Goal: Information Seeking & Learning: Learn about a topic

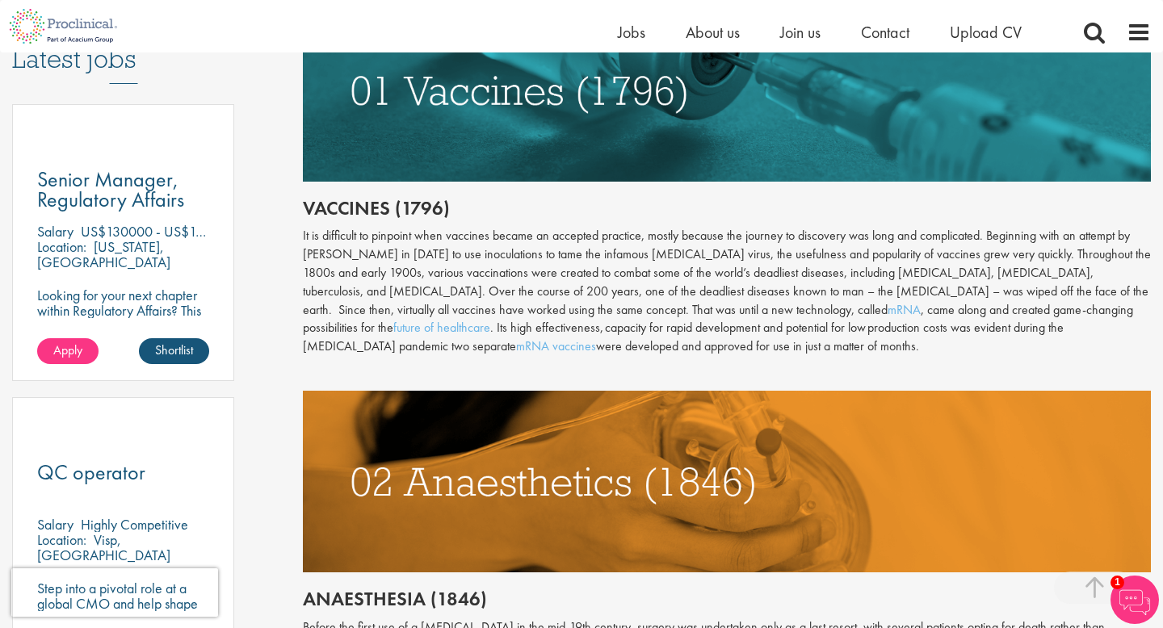
scroll to position [841, 0]
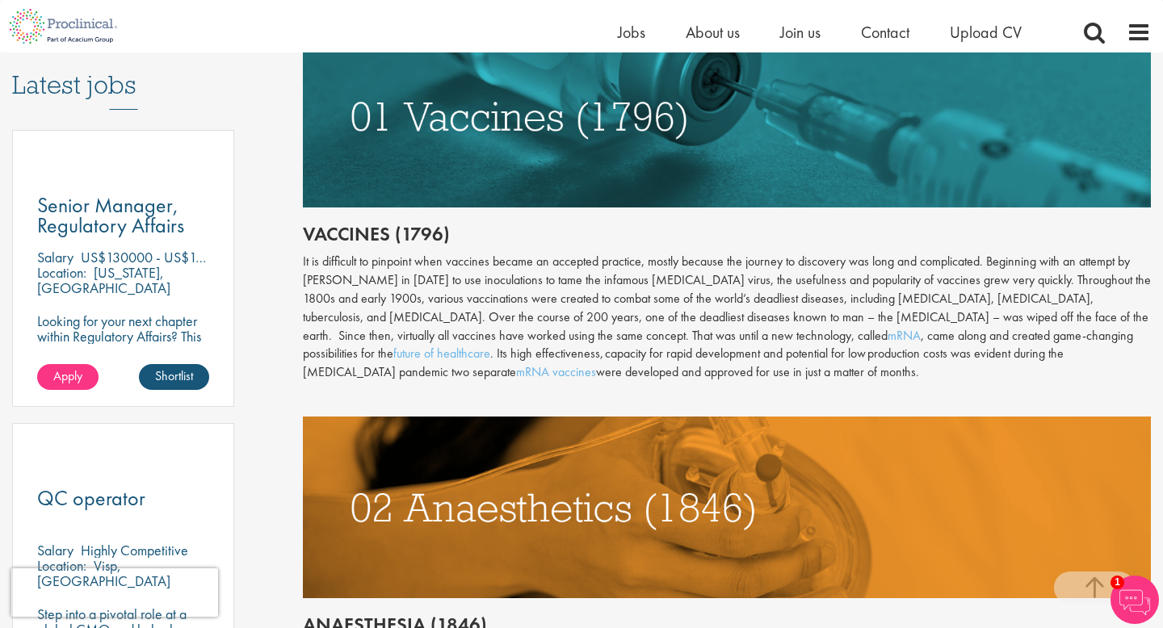
click at [467, 305] on div "It is difficult to pinpoint when vaccines became an accepted practice, mostly b…" at bounding box center [727, 317] width 848 height 129
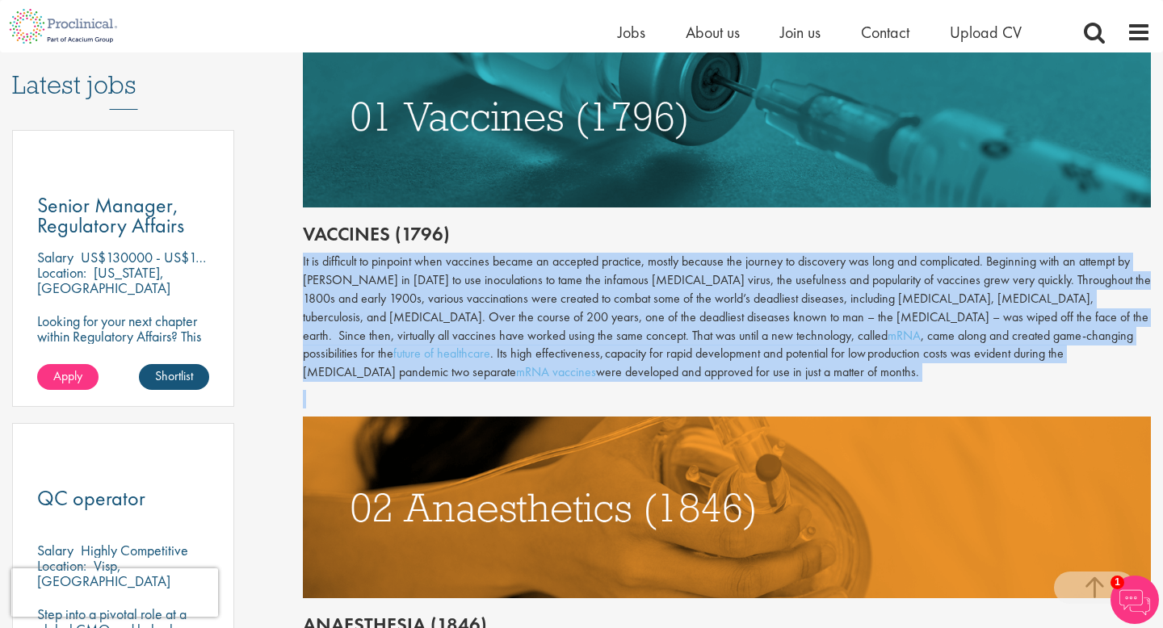
click at [467, 305] on div "It is difficult to pinpoint when vaccines became an accepted practice, mostly b…" at bounding box center [727, 317] width 848 height 129
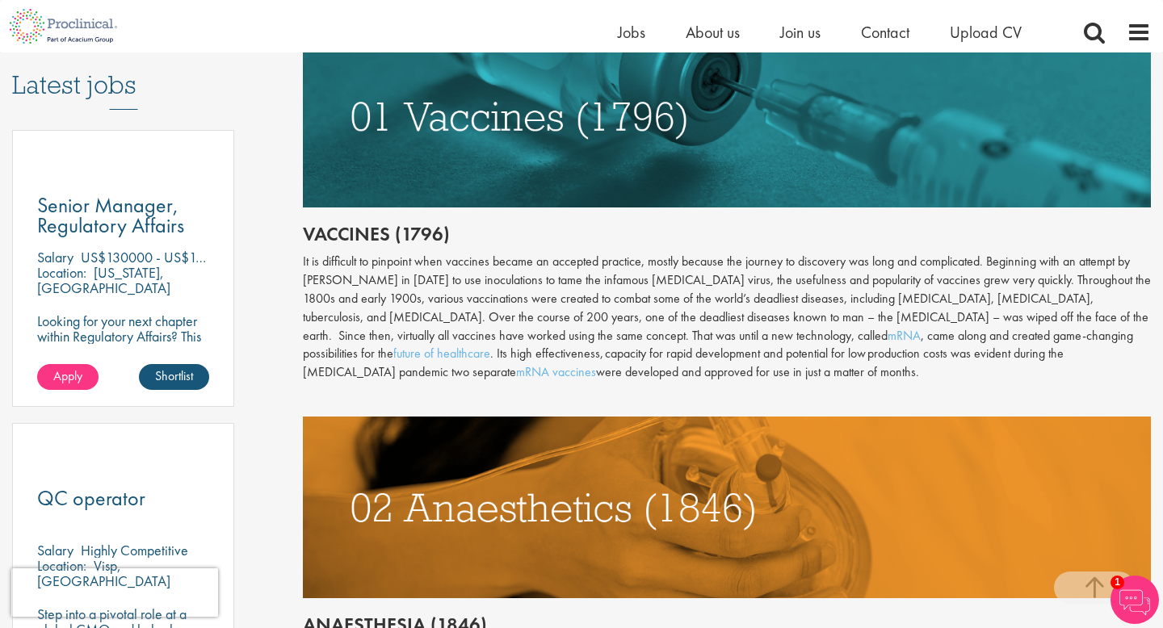
click at [470, 305] on div "It is difficult to pinpoint when vaccines became an accepted practice, mostly b…" at bounding box center [727, 317] width 848 height 129
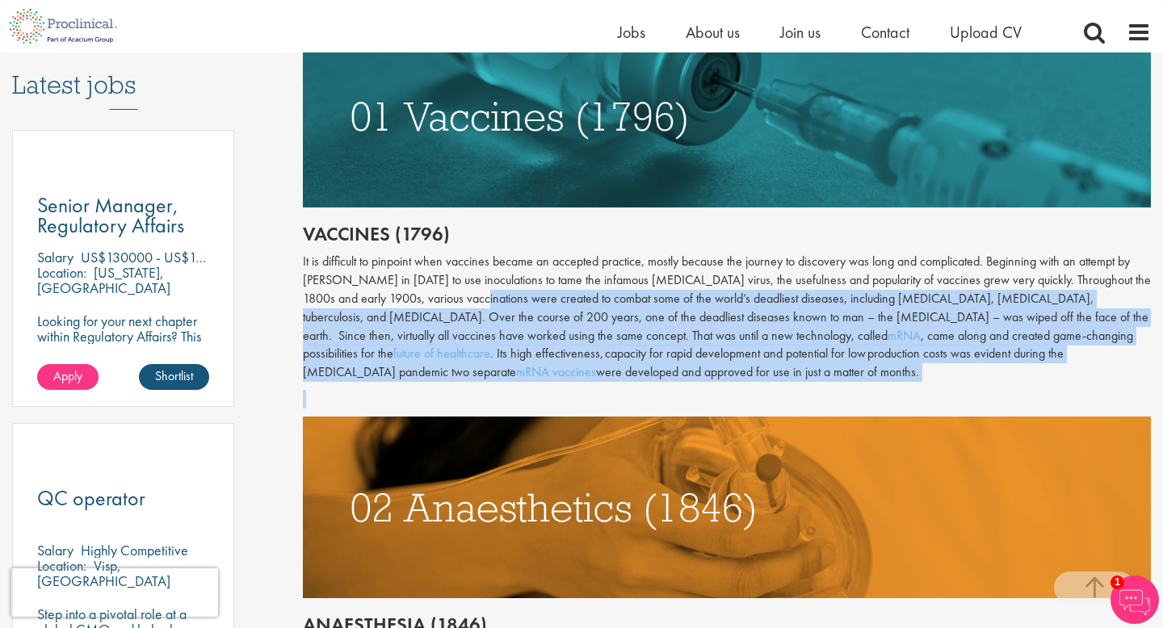
click at [470, 304] on div "It is difficult to pinpoint when vaccines became an accepted practice, mostly b…" at bounding box center [727, 317] width 848 height 129
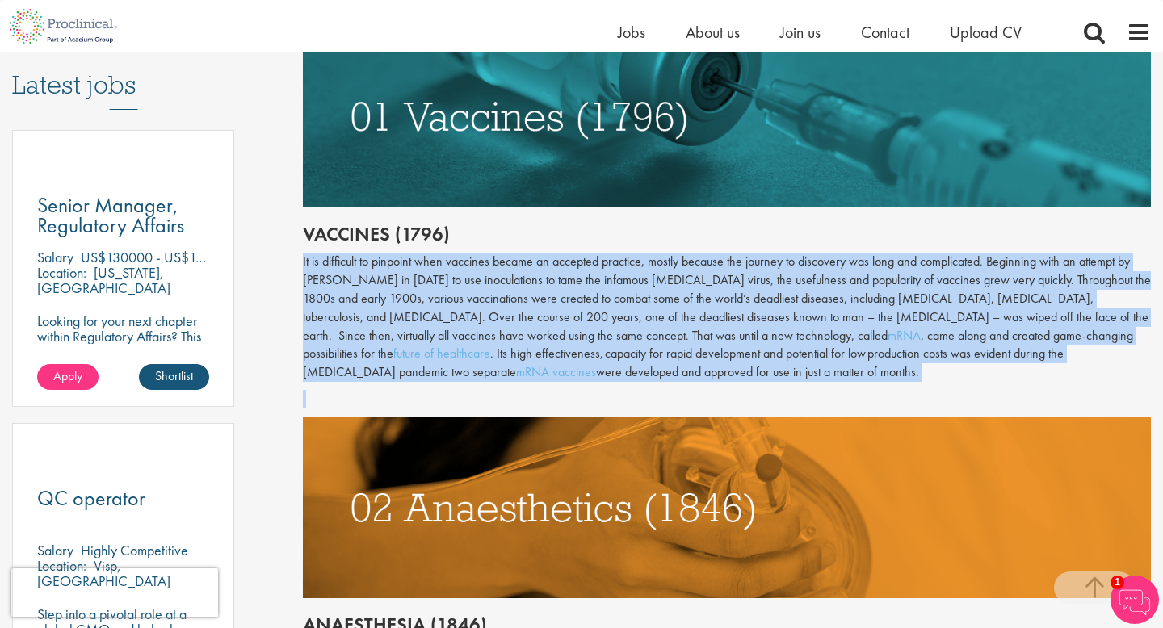
click at [470, 304] on div "It is difficult to pinpoint when vaccines became an accepted practice, mostly b…" at bounding box center [727, 317] width 848 height 129
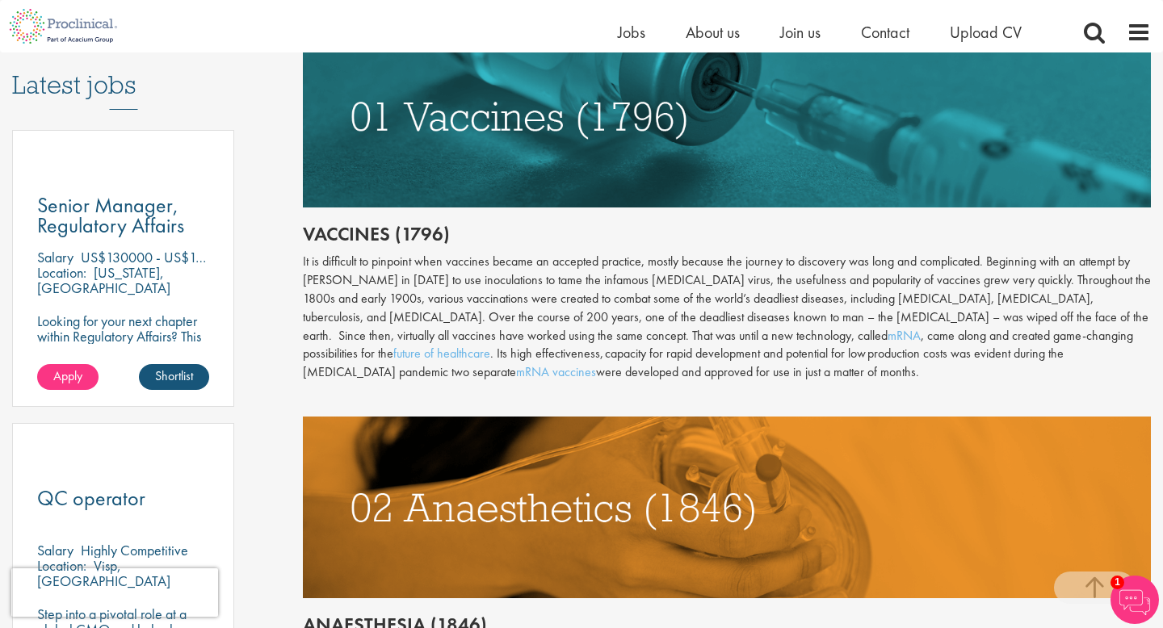
click at [468, 293] on div "It is difficult to pinpoint when vaccines became an accepted practice, mostly b…" at bounding box center [727, 317] width 848 height 129
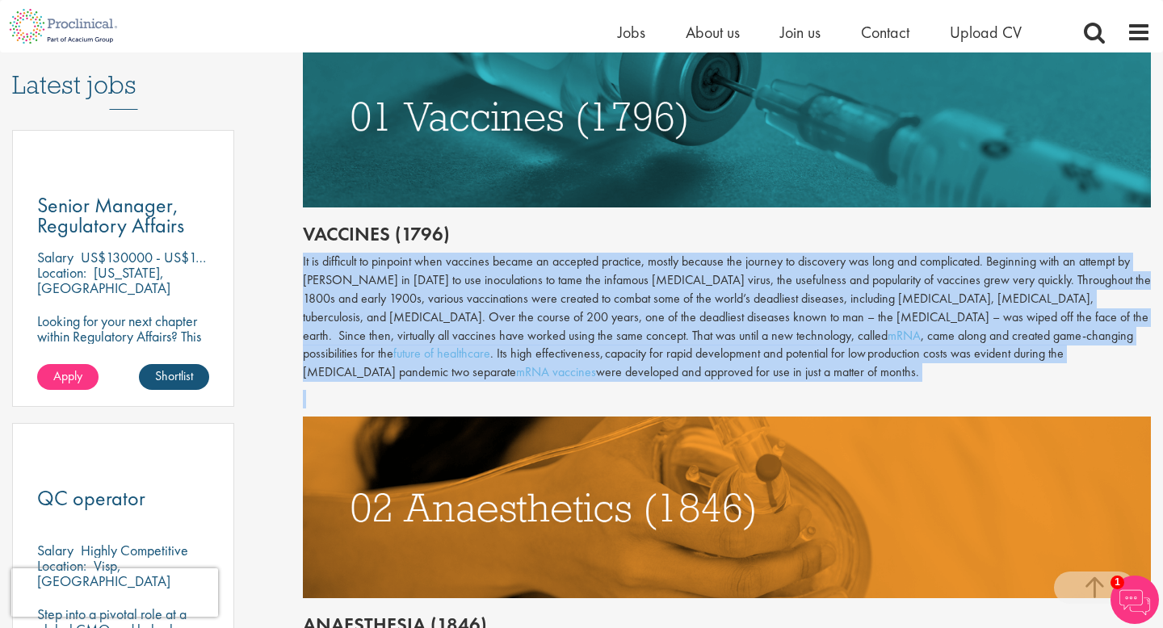
click at [468, 293] on div "It is difficult to pinpoint when vaccines became an accepted practice, mostly b…" at bounding box center [727, 317] width 848 height 129
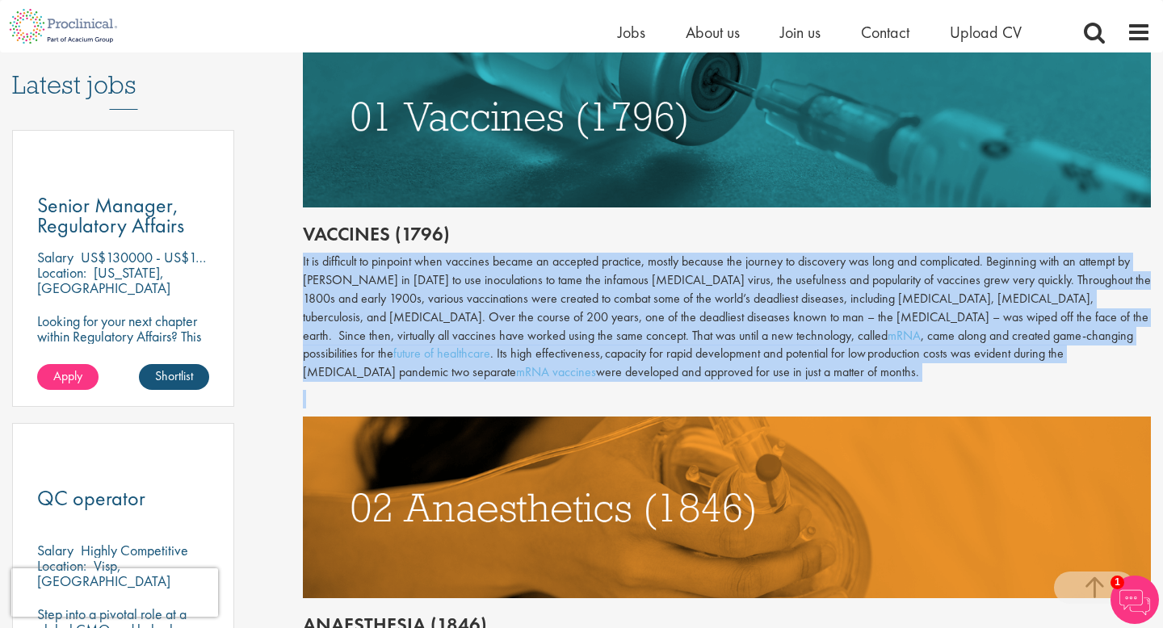
click at [468, 293] on div "It is difficult to pinpoint when vaccines became an accepted practice, mostly b…" at bounding box center [727, 317] width 848 height 129
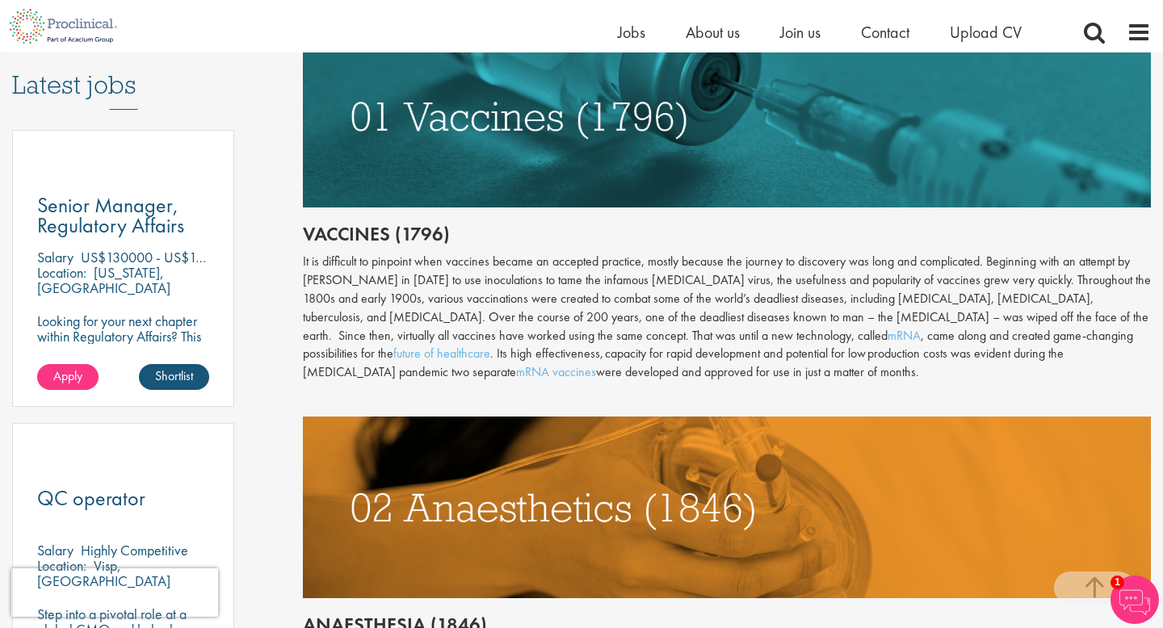
click at [502, 290] on div "It is difficult to pinpoint when vaccines became an accepted practice, mostly b…" at bounding box center [727, 317] width 848 height 129
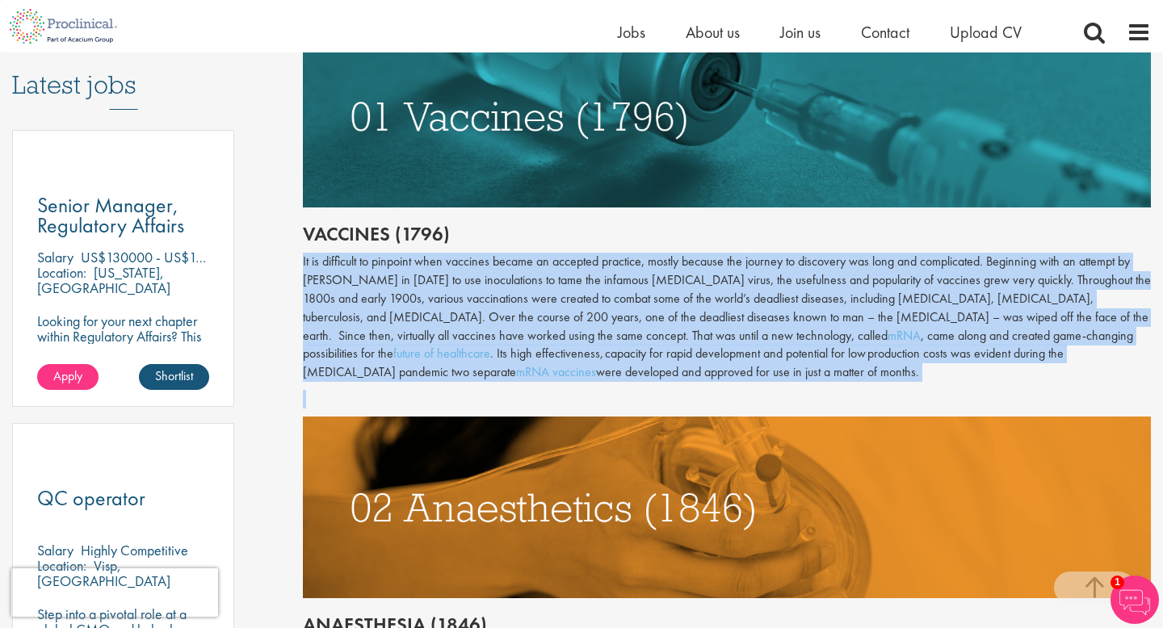
click at [502, 290] on div "It is difficult to pinpoint when vaccines became an accepted practice, mostly b…" at bounding box center [727, 317] width 848 height 129
